Goal: Check status: Check status

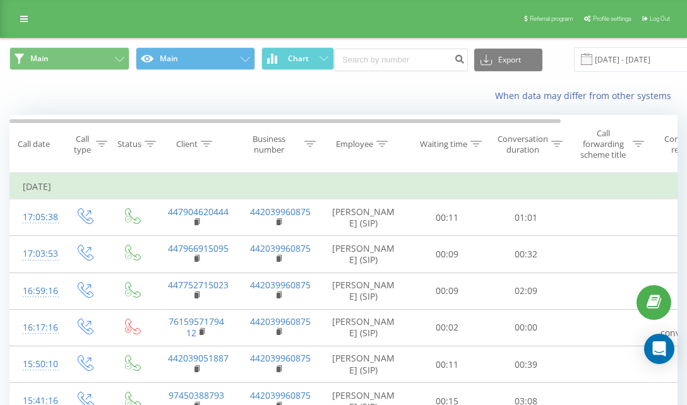
scroll to position [0, 141]
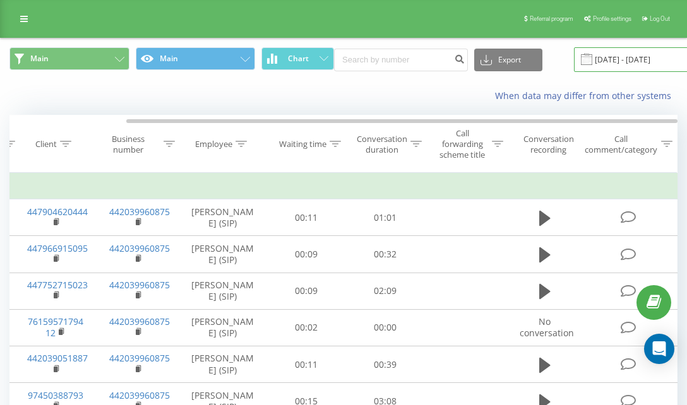
click at [599, 66] on input "[DATE] - [DATE]" at bounding box center [650, 59] width 153 height 25
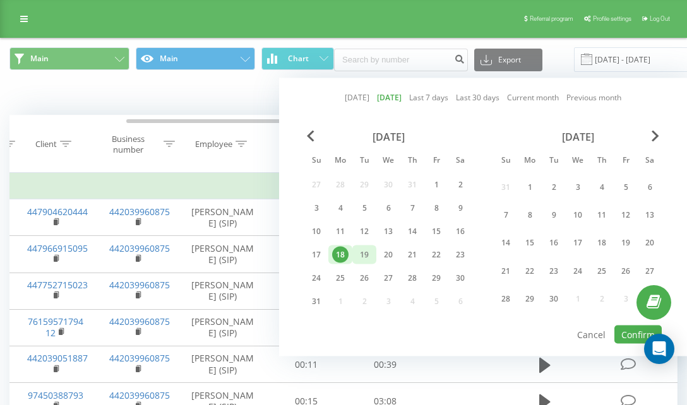
click at [365, 255] on div "19" at bounding box center [364, 255] width 16 height 16
click at [616, 337] on button "Confirm" at bounding box center [637, 335] width 47 height 18
type input "[DATE] - [DATE]"
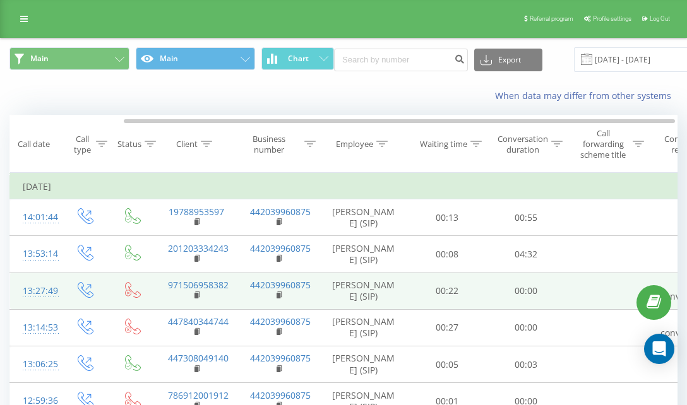
scroll to position [0, 141]
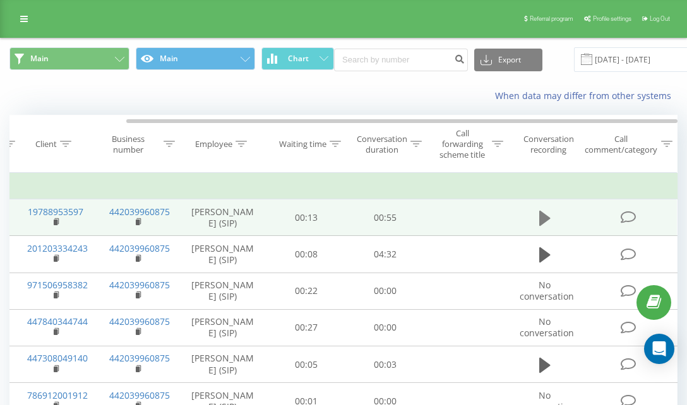
click at [537, 215] on button at bounding box center [544, 218] width 19 height 19
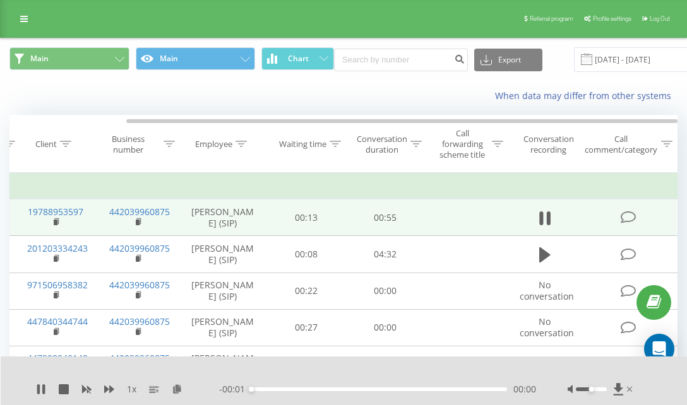
click at [432, 385] on div "- 00:01 00:00 00:00" at bounding box center [377, 389] width 317 height 13
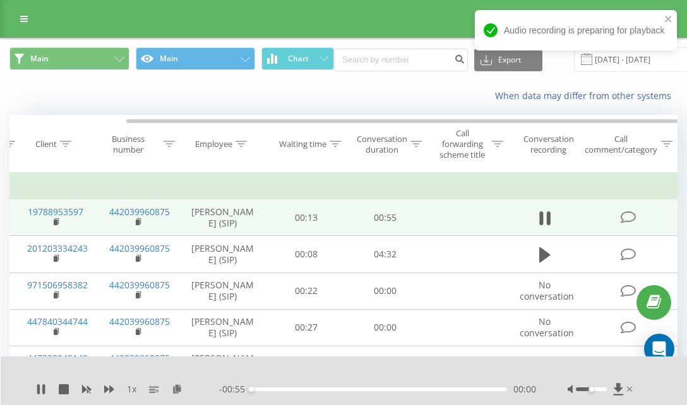
click at [429, 386] on div "- 00:55 00:00 00:00" at bounding box center [377, 389] width 317 height 13
click at [427, 391] on div "- 00:54 00:00 00:00" at bounding box center [377, 389] width 317 height 13
click at [429, 391] on div "00:38" at bounding box center [379, 390] width 256 height 4
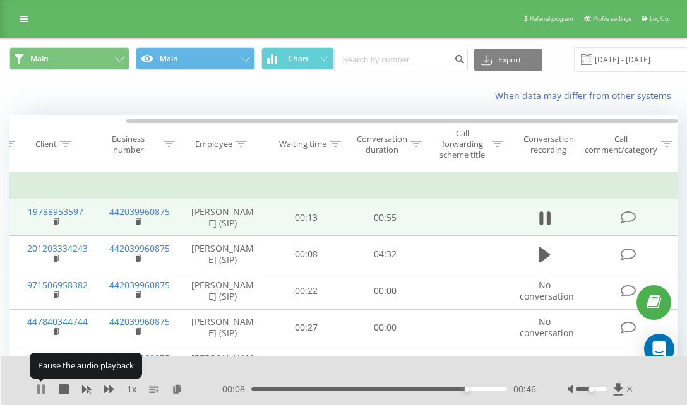
click at [42, 389] on icon at bounding box center [41, 389] width 10 height 10
